Goal: Information Seeking & Learning: Check status

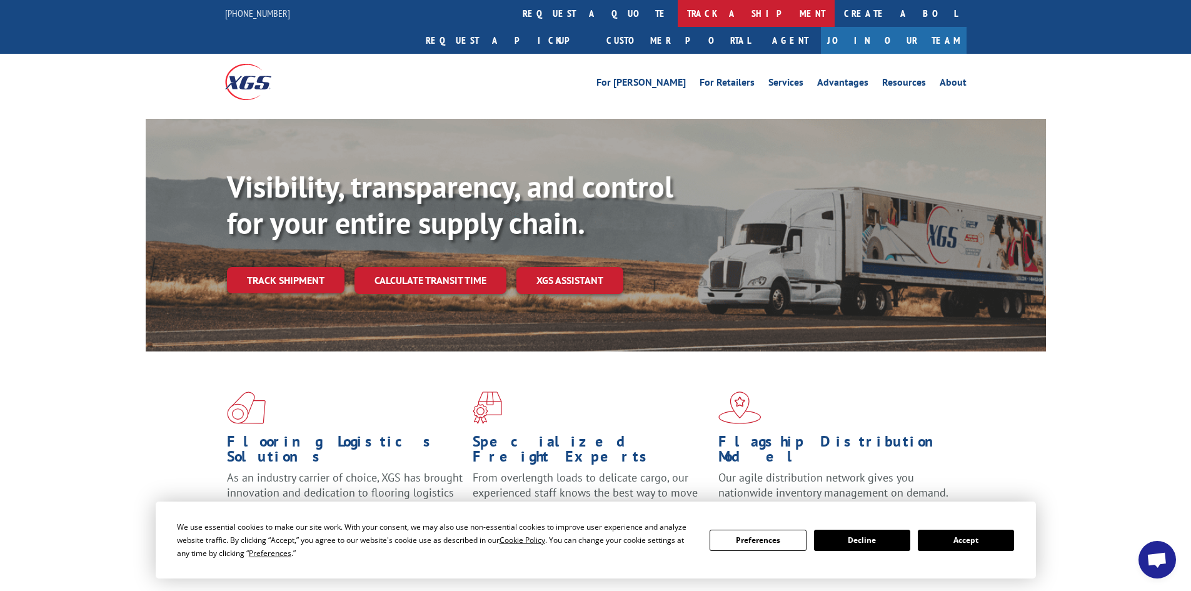
click at [678, 11] on link "track a shipment" at bounding box center [756, 13] width 157 height 27
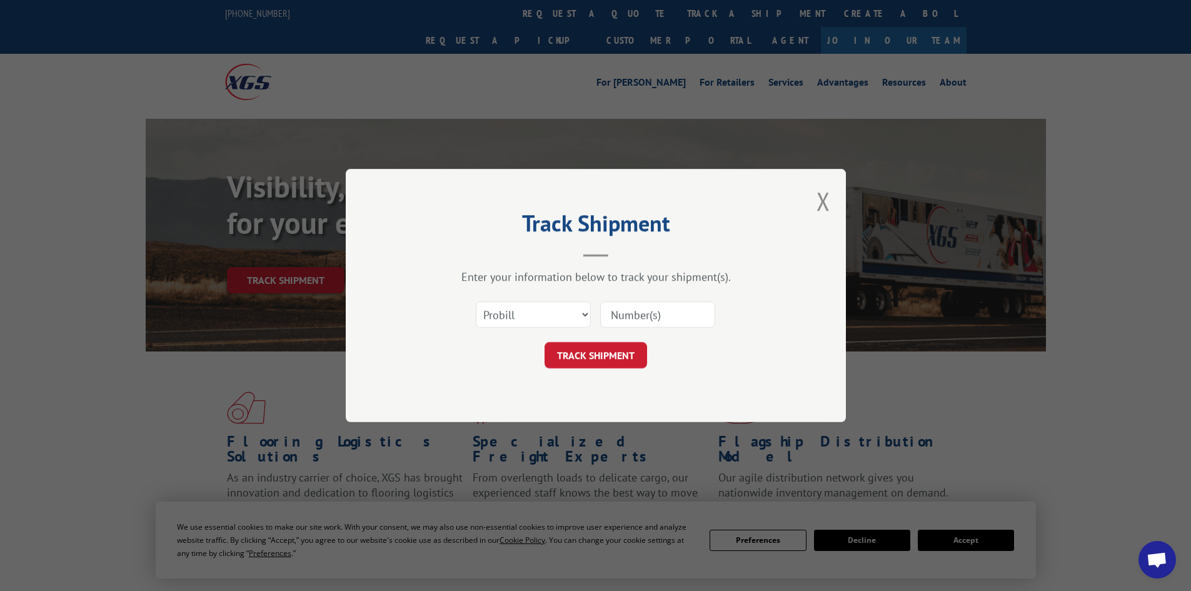
drag, startPoint x: 651, startPoint y: 300, endPoint x: 654, endPoint y: 313, distance: 12.7
click at [654, 313] on div at bounding box center [657, 314] width 115 height 29
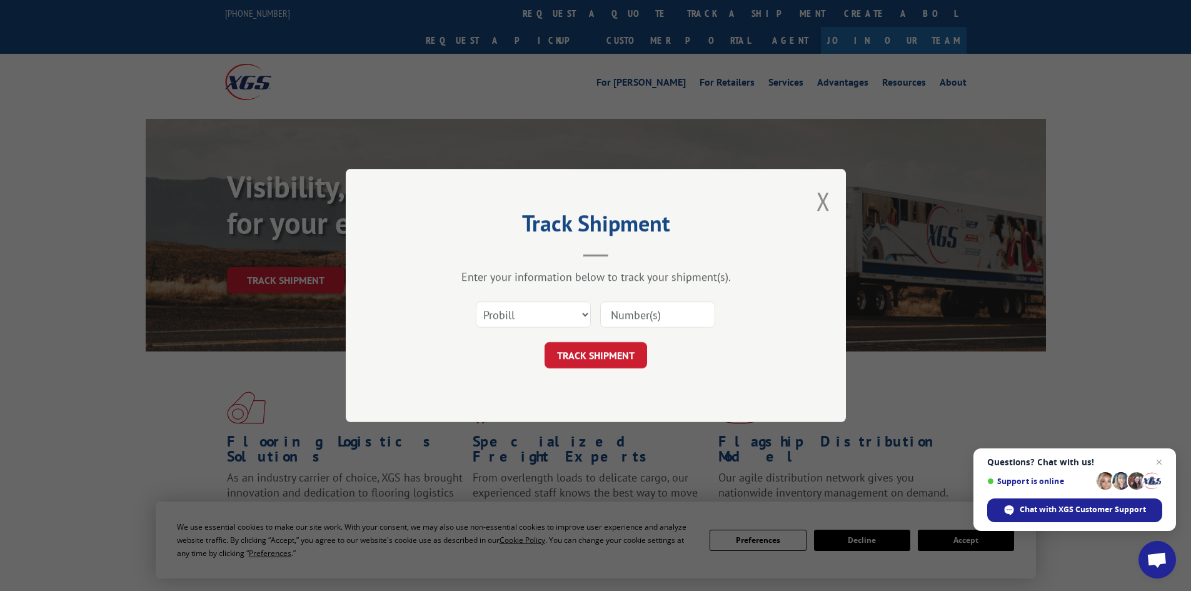
drag, startPoint x: 654, startPoint y: 313, endPoint x: 634, endPoint y: 311, distance: 19.4
click at [636, 311] on input at bounding box center [657, 314] width 115 height 26
click at [626, 319] on input at bounding box center [657, 314] width 115 height 26
paste input "16398280"
type input "16398280"
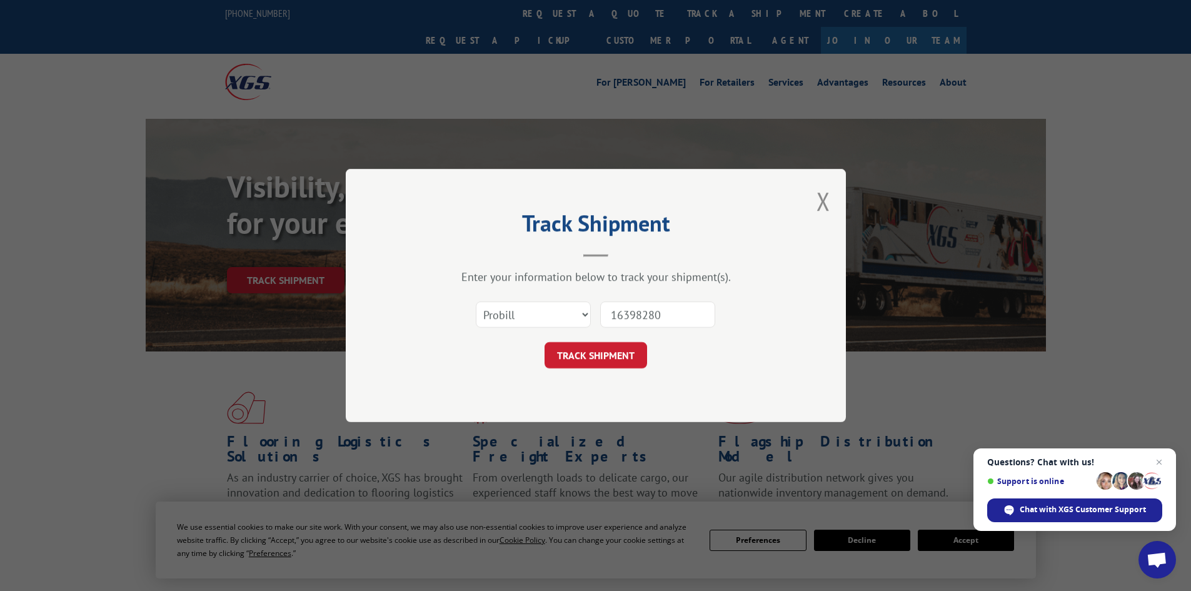
click at [618, 341] on form "Select category... Probill BOL PO 16398280 TRACK SHIPMENT" at bounding box center [595, 331] width 375 height 74
click at [621, 353] on button "TRACK SHIPMENT" at bounding box center [595, 355] width 103 height 26
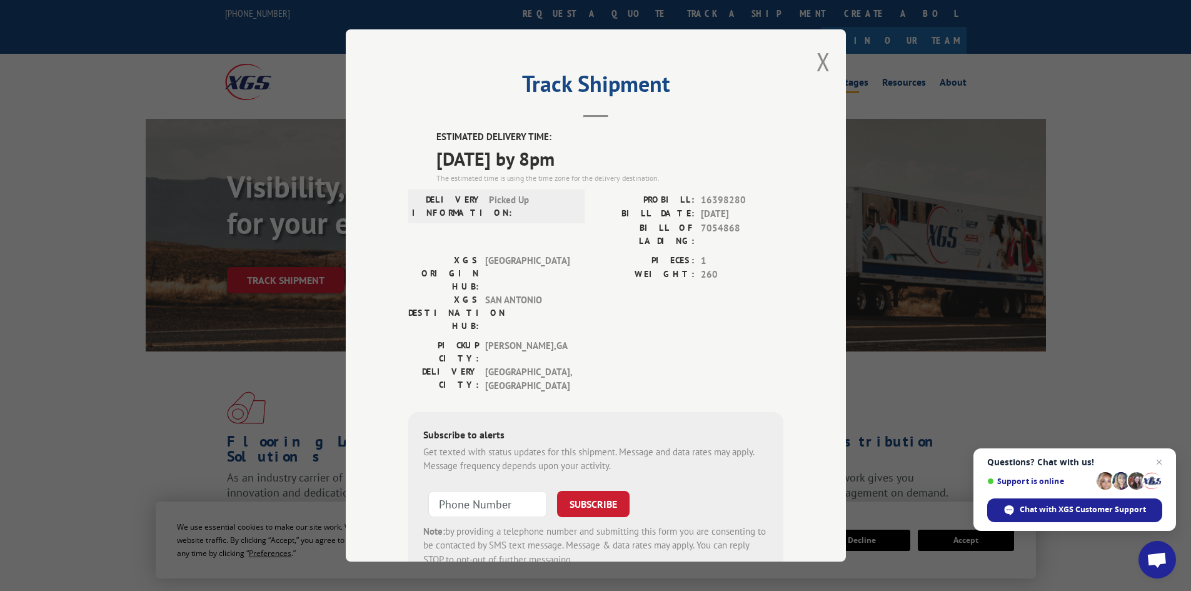
click at [820, 56] on button "Close modal" at bounding box center [823, 61] width 14 height 33
